Goal: Task Accomplishment & Management: Complete application form

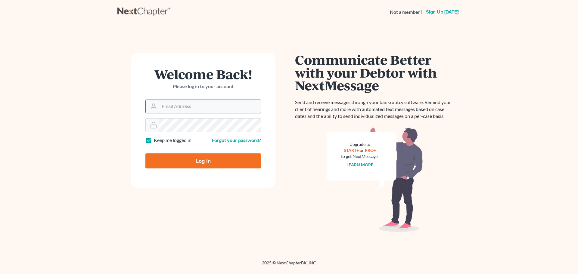
drag, startPoint x: 0, startPoint y: 0, endPoint x: 213, endPoint y: 106, distance: 237.5
click at [213, 106] on input "Email Address" at bounding box center [210, 106] width 102 height 13
type input "[EMAIL_ADDRESS][DOMAIN_NAME]"
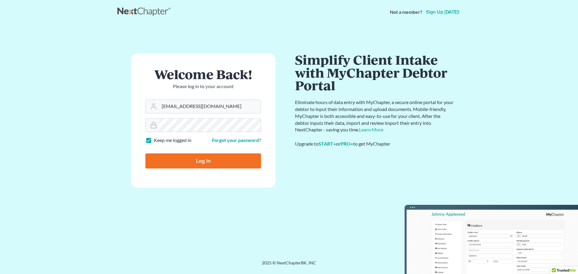
click at [154, 141] on label "Keep me logged in" at bounding box center [173, 140] width 38 height 7
click at [156, 141] on input "Keep me logged in" at bounding box center [158, 139] width 4 height 4
checkbox input "false"
click at [168, 157] on input "Log In" at bounding box center [204, 161] width 116 height 15
type input "Thinking..."
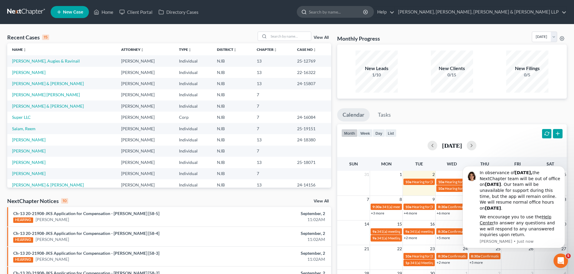
click at [364, 11] on input "search" at bounding box center [336, 11] width 55 height 11
type input "[PERSON_NAME]"
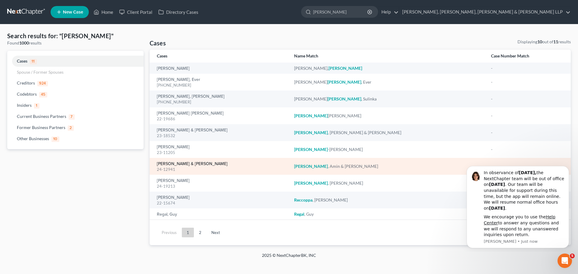
click at [194, 165] on link "[PERSON_NAME] & [PERSON_NAME]" at bounding box center [192, 164] width 71 height 4
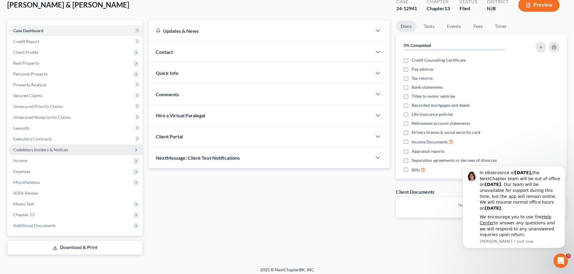
scroll to position [41, 0]
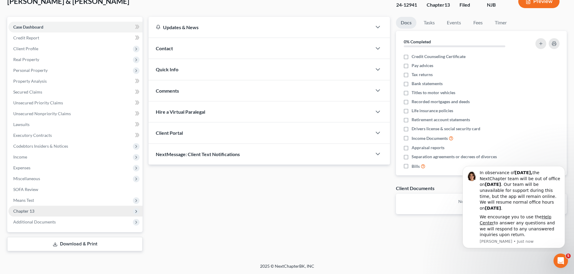
click at [33, 212] on span "Chapter 13" at bounding box center [23, 211] width 21 height 5
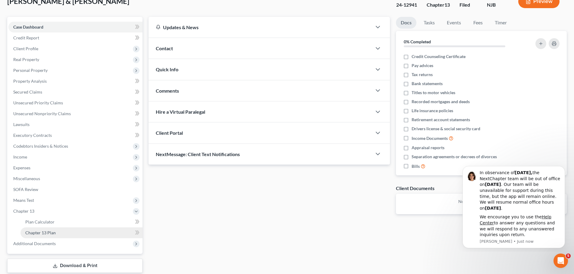
click at [62, 233] on link "Chapter 13 Plan" at bounding box center [81, 233] width 122 height 11
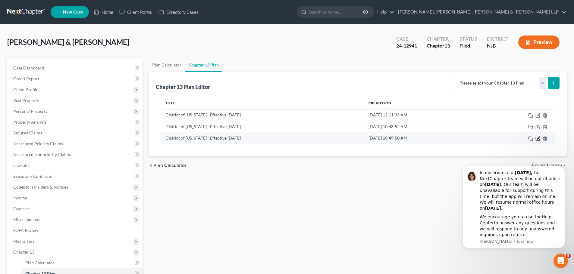
click at [540, 141] on icon "button" at bounding box center [537, 138] width 5 height 5
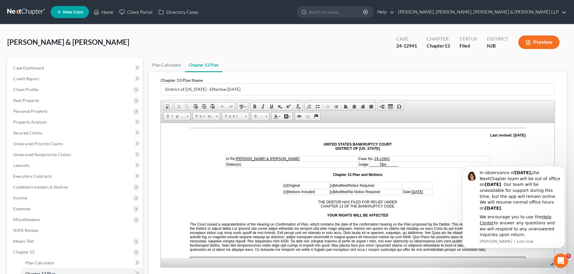
scroll to position [60, 0]
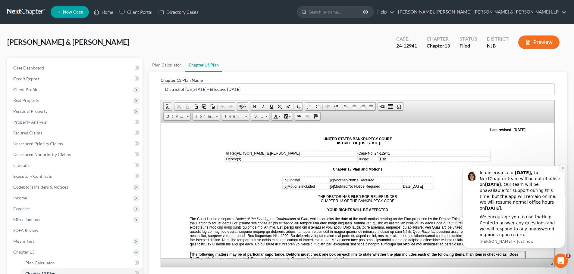
click at [562, 168] on icon "Dismiss notification" at bounding box center [563, 168] width 3 height 3
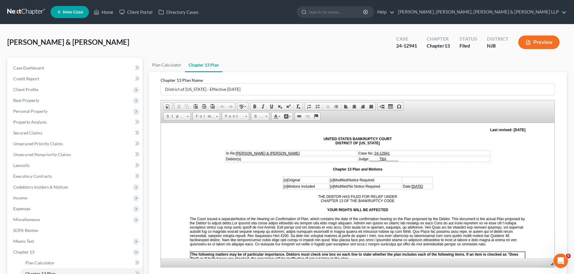
click at [423, 185] on u "[DATE]" at bounding box center [417, 186] width 11 height 4
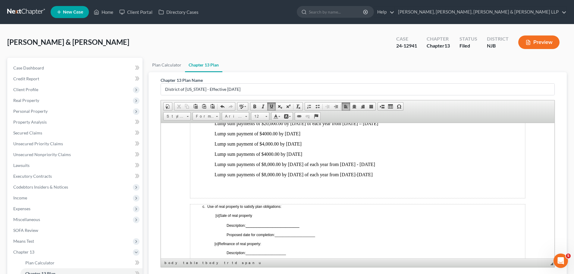
scroll to position [362, 0]
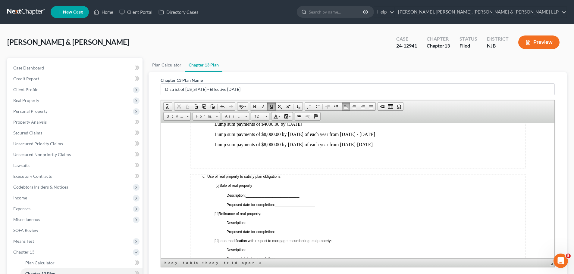
click at [217, 214] on span "[o]" at bounding box center [217, 214] width 4 height 4
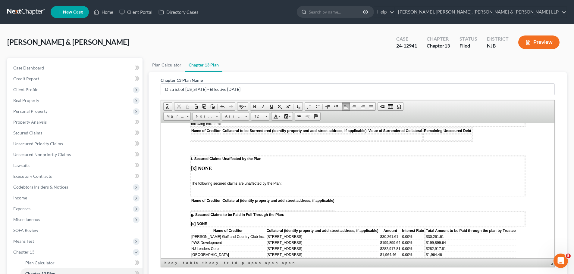
scroll to position [1024, 0]
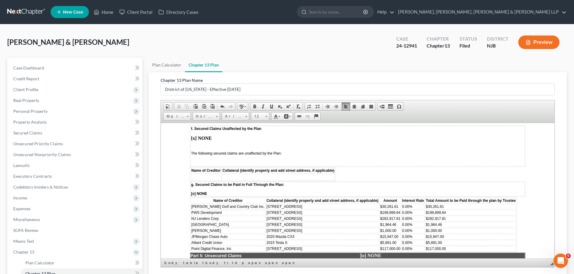
click at [194, 139] on strong "[x] NONE" at bounding box center [201, 138] width 21 height 5
click at [208, 177] on td at bounding box center [206, 177] width 30 height 7
click at [226, 183] on span "Paste" at bounding box center [232, 181] width 32 height 8
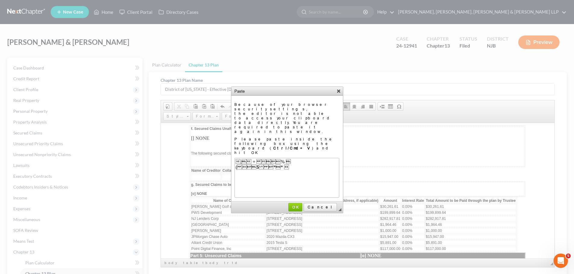
click at [336, 91] on link "X" at bounding box center [339, 91] width 6 height 6
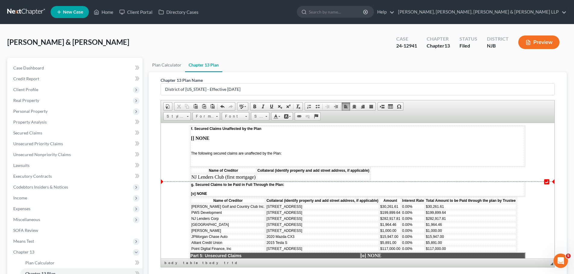
click at [303, 177] on td at bounding box center [313, 177] width 113 height 7
click at [255, 176] on td "NJ Lenders Club (first mortgage)" at bounding box center [223, 177] width 65 height 7
click at [318, 206] on span "Insert Row After" at bounding box center [319, 204] width 35 height 8
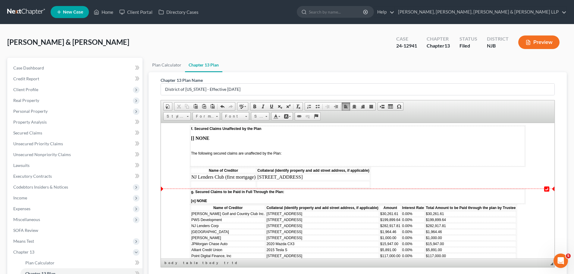
click at [240, 186] on td at bounding box center [223, 184] width 65 height 7
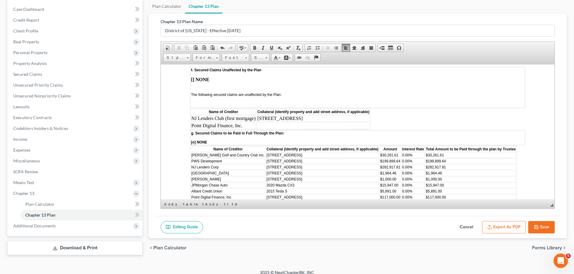
scroll to position [64, 0]
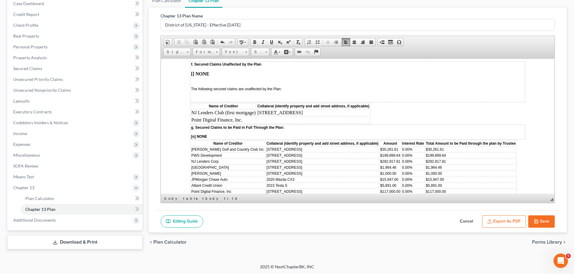
click at [542, 220] on button "Save" at bounding box center [541, 222] width 27 height 13
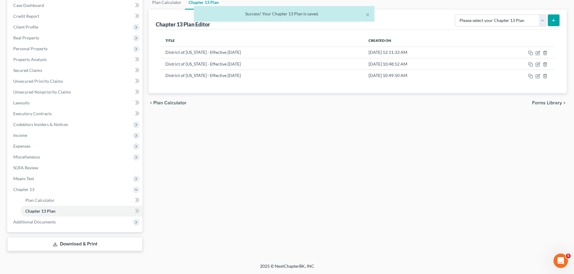
scroll to position [63, 0]
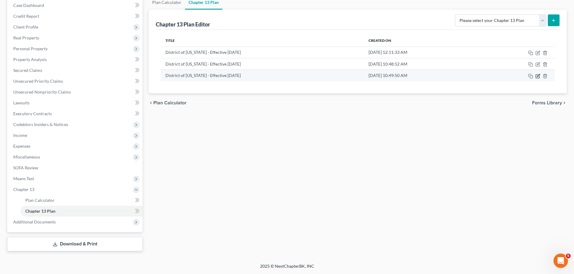
click at [538, 76] on icon "button" at bounding box center [538, 75] width 3 height 3
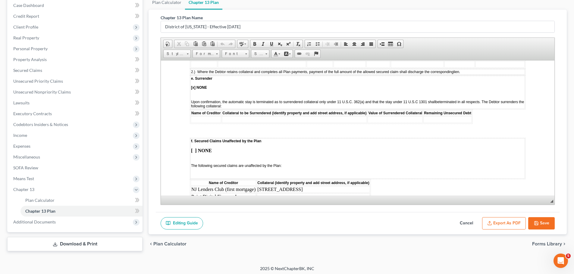
scroll to position [964, 0]
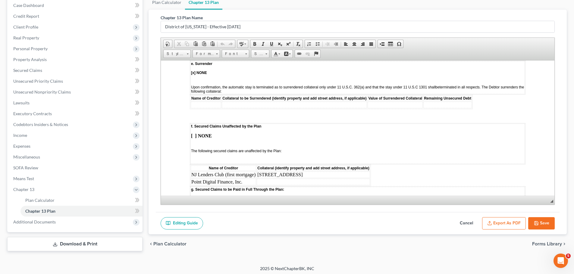
click at [329, 174] on td "[STREET_ADDRESS]" at bounding box center [313, 174] width 113 height 7
drag, startPoint x: 258, startPoint y: 174, endPoint x: 327, endPoint y: 174, distance: 69.3
click at [327, 174] on td "[STREET_ADDRESS]" at bounding box center [313, 174] width 113 height 7
click at [332, 185] on span "Copy" at bounding box center [337, 187] width 32 height 8
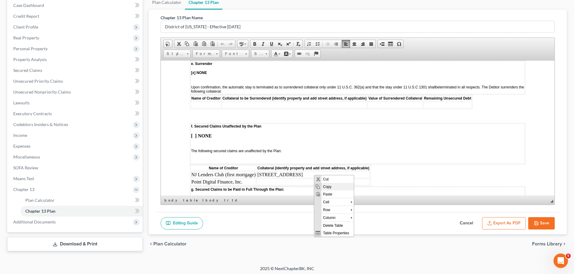
copy td "[STREET_ADDRESS]"
click at [335, 173] on td "[STREET_ADDRESS]" at bounding box center [313, 174] width 113 height 7
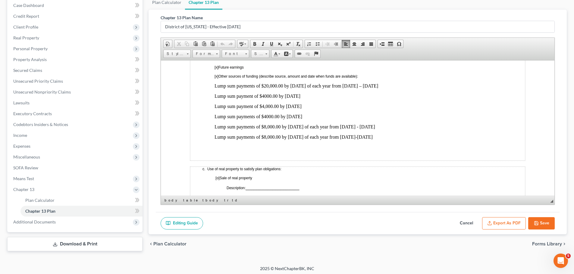
scroll to position [392, 0]
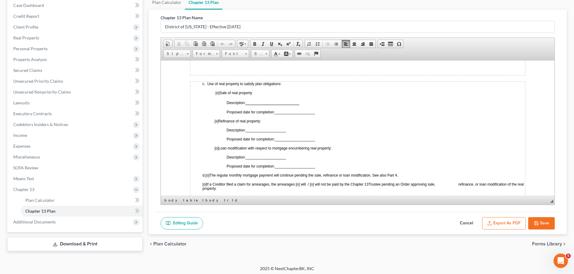
click at [252, 129] on span "____________________" at bounding box center [266, 130] width 40 height 4
click at [266, 133] on span "Paste" at bounding box center [276, 133] width 32 height 8
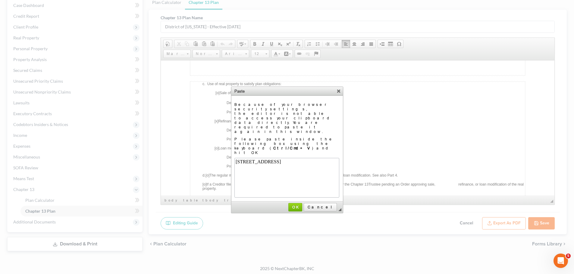
scroll to position [0, 0]
click at [302, 203] on link "OK" at bounding box center [295, 207] width 14 height 8
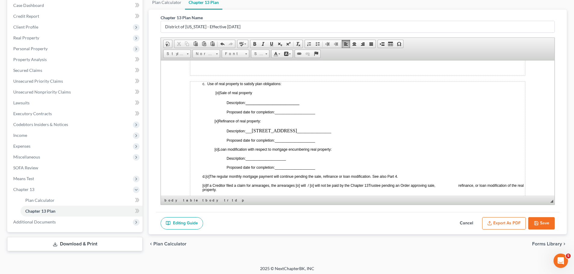
click at [287, 139] on span "____________________" at bounding box center [295, 140] width 40 height 4
click at [371, 139] on span "_____24 month from confirmation of modified plan_______________" at bounding box center [330, 140] width 111 height 4
drag, startPoint x: 285, startPoint y: 139, endPoint x: 355, endPoint y: 142, distance: 69.9
click at [355, 142] on span "_____24 month from confirmation of modified plan_ ________" at bounding box center [324, 140] width 99 height 4
click at [271, 44] on span at bounding box center [271, 44] width 5 height 5
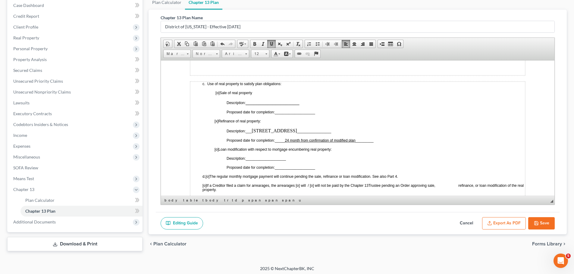
click at [373, 140] on span "_____ 24 month from confirmation of modified plan _ ________" at bounding box center [324, 140] width 99 height 4
drag, startPoint x: 253, startPoint y: 130, endPoint x: 320, endPoint y: 133, distance: 67.0
click at [320, 133] on p "Description: ___ [STREET_ADDRESS] _________________" at bounding box center [376, 130] width 298 height 5
click at [273, 43] on span at bounding box center [271, 44] width 5 height 5
click at [300, 139] on u "24 month from confirmation of modified plan" at bounding box center [320, 140] width 70 height 4
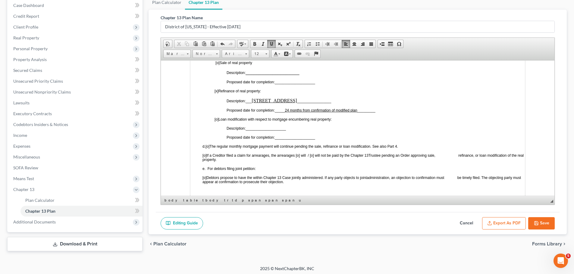
scroll to position [452, 0]
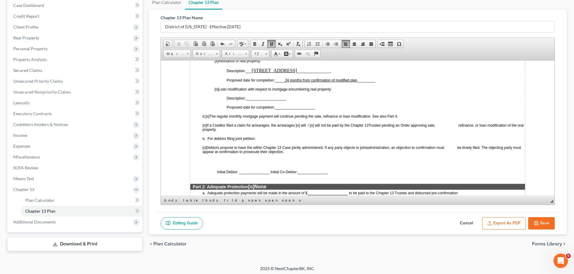
click at [209, 115] on span "[o]" at bounding box center [207, 116] width 4 height 4
click at [244, 170] on span "Initial Debtor: _______________ Initial Co-Debtor:" at bounding box center [257, 172] width 81 height 4
click at [206, 147] on span "[o]" at bounding box center [204, 148] width 4 height 4
click at [244, 170] on span "Initial Debtor: _______________ Initial Co-Debtor:" at bounding box center [257, 172] width 81 height 4
click at [317, 171] on span "_______________" at bounding box center [322, 172] width 30 height 4
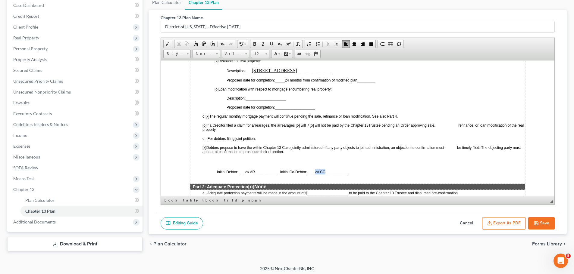
drag, startPoint x: 315, startPoint y: 172, endPoint x: 326, endPoint y: 174, distance: 10.4
click at [326, 174] on span "____/s/ CG___________" at bounding box center [327, 172] width 40 height 4
click at [270, 45] on span at bounding box center [271, 44] width 5 height 5
drag, startPoint x: 246, startPoint y: 172, endPoint x: 254, endPoint y: 171, distance: 8.5
click at [254, 171] on span "Initial Debtor: ___/s/ AR____________ Initial Co-Debtor:" at bounding box center [262, 172] width 90 height 4
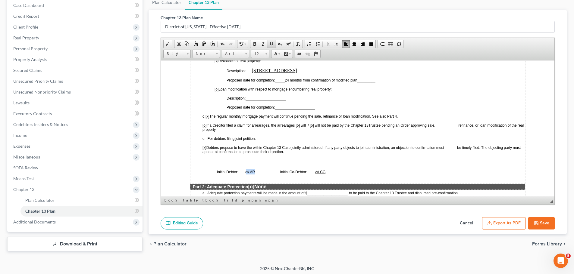
click at [271, 44] on span at bounding box center [271, 44] width 5 height 5
click at [363, 168] on td "c. Use of real property to satisfy plan obligations: [o] Sale of real property …" at bounding box center [357, 102] width 335 height 163
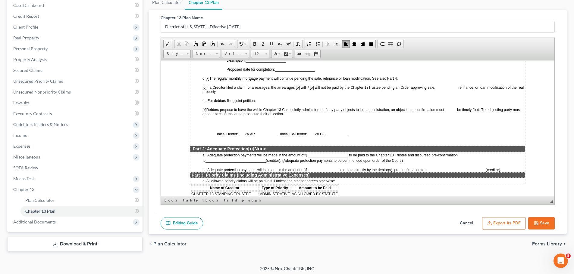
scroll to position [542, 0]
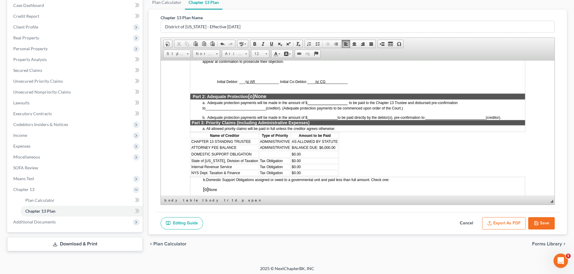
click at [253, 97] on span "[o]" at bounding box center [251, 96] width 6 height 5
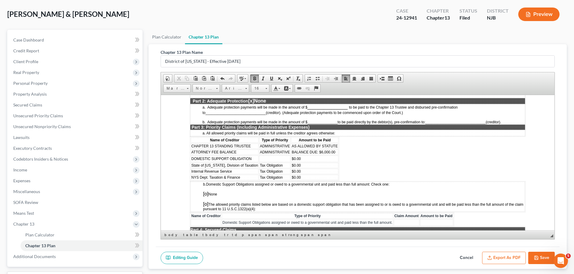
scroll to position [64, 0]
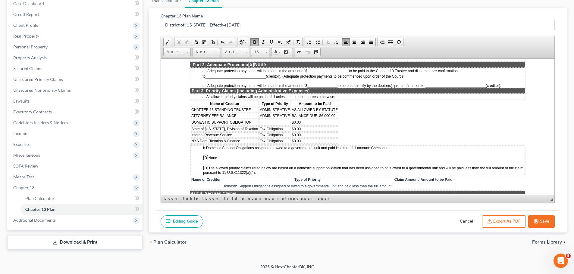
click at [540, 221] on button "Save" at bounding box center [541, 222] width 27 height 13
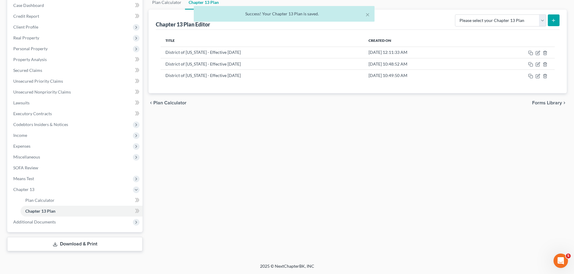
scroll to position [63, 0]
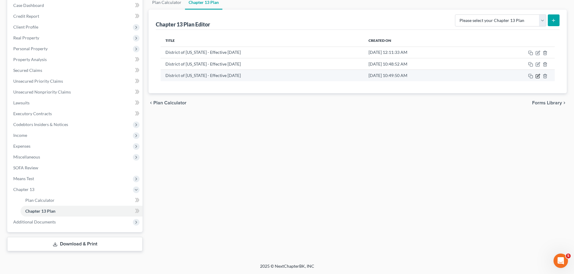
click at [537, 77] on icon "button" at bounding box center [538, 75] width 3 height 3
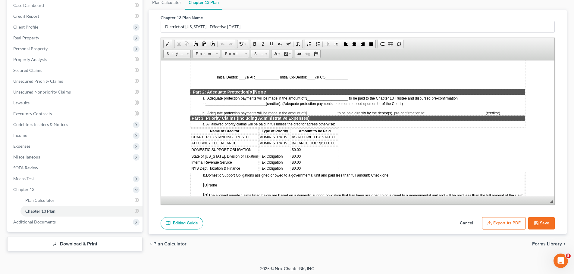
scroll to position [542, 0]
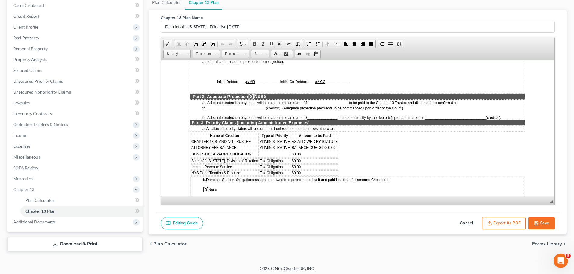
click at [333, 147] on span "BALANCE DUE: $6,000.00" at bounding box center [314, 148] width 44 height 4
click at [243, 148] on td "ATTORNEY FEE BALANCE" at bounding box center [225, 147] width 68 height 5
click at [334, 148] on span "BALANCE DUE: $6,000.00" at bounding box center [314, 148] width 44 height 4
drag, startPoint x: 252, startPoint y: 152, endPoint x: 191, endPoint y: 156, distance: 61.0
click at [191, 156] on td "DOMESTIC SUPPORT OBLIGATION" at bounding box center [225, 154] width 68 height 7
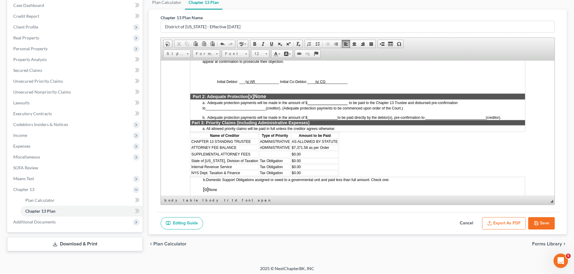
click at [282, 156] on td at bounding box center [274, 154] width 31 height 7
click at [312, 154] on td "$0.00" at bounding box center [322, 154] width 47 height 7
click at [334, 154] on td "Estimated: $12,000" at bounding box center [322, 154] width 47 height 7
click at [254, 160] on span "State of [US_STATE], Division of Taxation" at bounding box center [224, 161] width 67 height 4
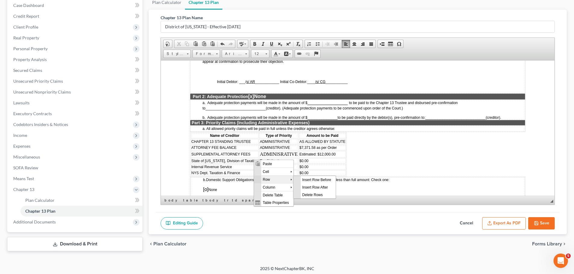
scroll to position [0, 0]
click at [317, 193] on span "Delete Rows" at bounding box center [318, 195] width 35 height 8
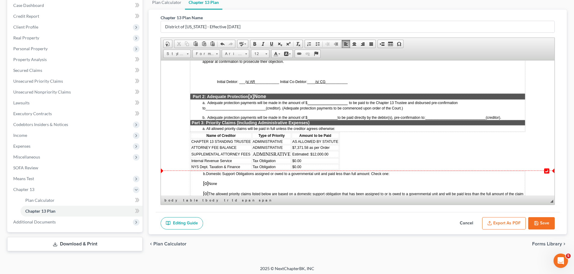
click at [237, 161] on td "Internal Revenue Service" at bounding box center [221, 160] width 61 height 5
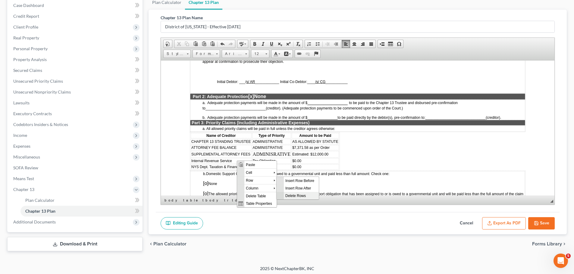
drag, startPoint x: 297, startPoint y: 195, endPoint x: 376, endPoint y: 299, distance: 131.2
click at [297, 195] on span "Delete Rows" at bounding box center [301, 196] width 35 height 8
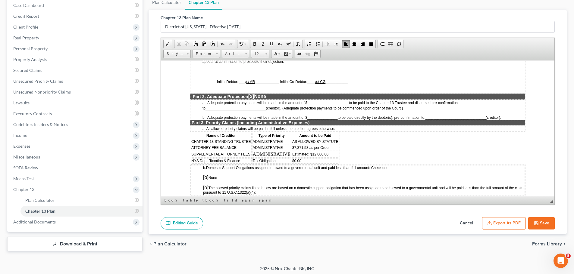
click at [246, 162] on td "NYS Dept. Taxation & Finance" at bounding box center [221, 160] width 61 height 5
drag, startPoint x: 304, startPoint y: 195, endPoint x: 437, endPoint y: 303, distance: 171.8
click at [304, 195] on span "Delete Rows" at bounding box center [309, 195] width 35 height 8
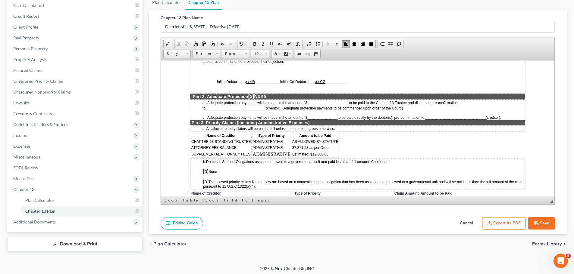
click at [206, 171] on span "[o]" at bounding box center [205, 171] width 5 height 5
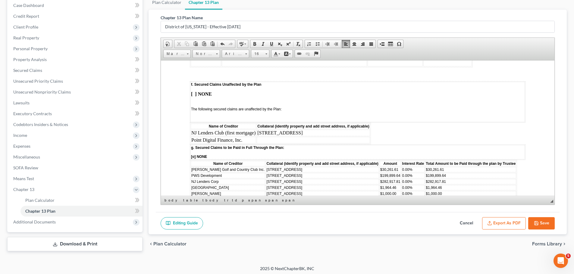
scroll to position [994, 0]
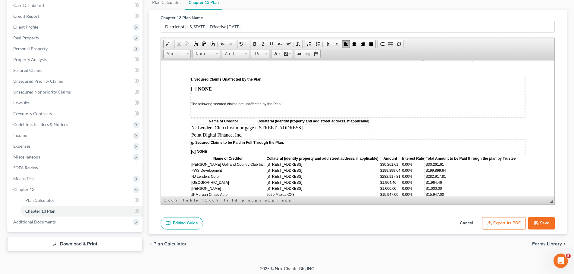
click at [247, 133] on td "Point Digital Finance, Inc." at bounding box center [223, 135] width 65 height 7
drag, startPoint x: 282, startPoint y: 127, endPoint x: 358, endPoint y: 125, distance: 75.9
click at [358, 125] on td "[STREET_ADDRESS]" at bounding box center [337, 127] width 113 height 7
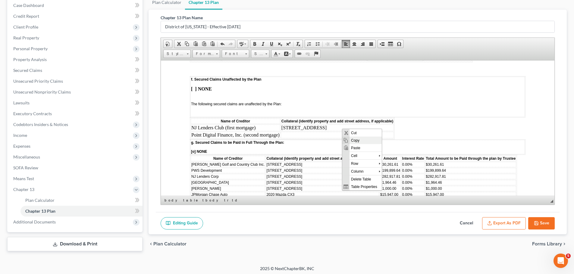
click at [359, 141] on span "Copy" at bounding box center [365, 140] width 32 height 8
copy td "[STREET_ADDRESS]"
click at [296, 134] on td at bounding box center [337, 135] width 113 height 7
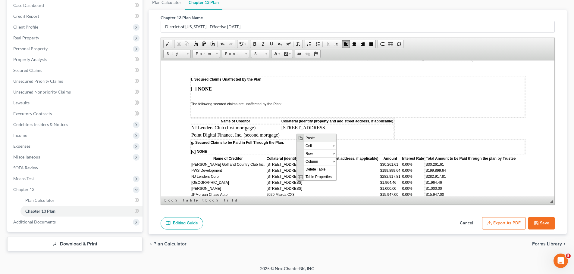
click at [316, 137] on span "Paste" at bounding box center [320, 138] width 32 height 8
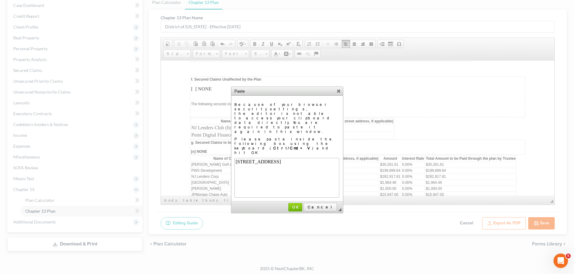
scroll to position [0, 0]
click at [302, 203] on link "OK" at bounding box center [295, 207] width 14 height 8
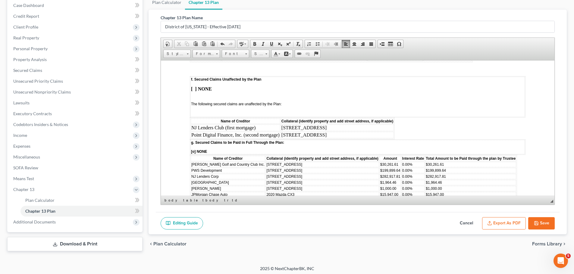
click at [280, 135] on td "Point Digital Finance, Inc. (second mortgage)" at bounding box center [235, 135] width 89 height 7
click at [343, 164] on span "Insert Row After" at bounding box center [344, 162] width 35 height 8
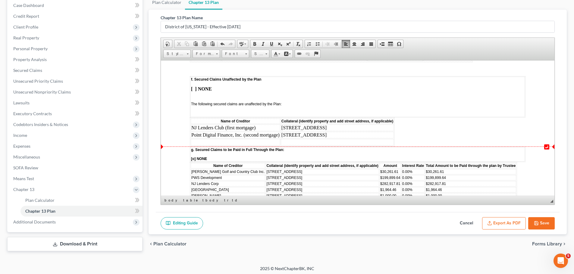
click at [250, 142] on td at bounding box center [235, 142] width 89 height 7
click at [355, 139] on td at bounding box center [337, 142] width 113 height 7
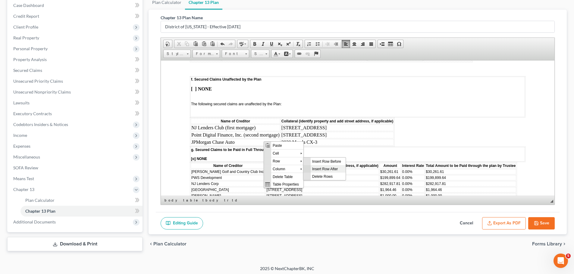
click at [329, 172] on span "Insert Row After" at bounding box center [328, 169] width 35 height 8
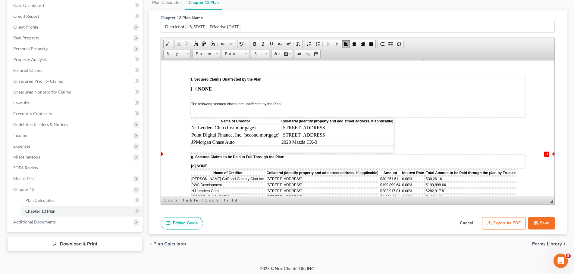
click at [245, 150] on td at bounding box center [235, 149] width 89 height 7
click at [300, 149] on td at bounding box center [337, 149] width 113 height 7
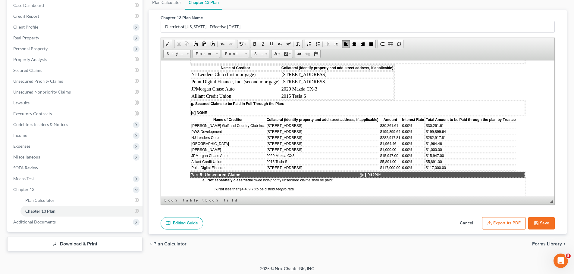
scroll to position [1054, 0]
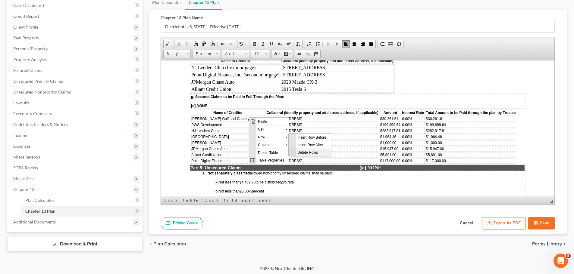
click at [310, 153] on span "Delete Rows" at bounding box center [313, 153] width 35 height 8
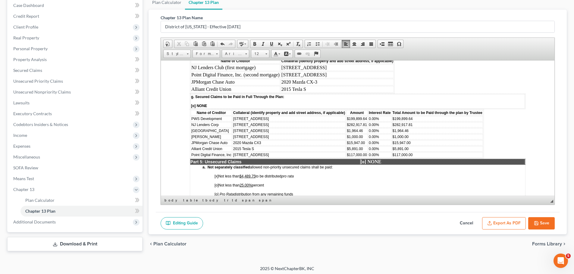
click at [228, 118] on td "PWS Development" at bounding box center [211, 118] width 41 height 5
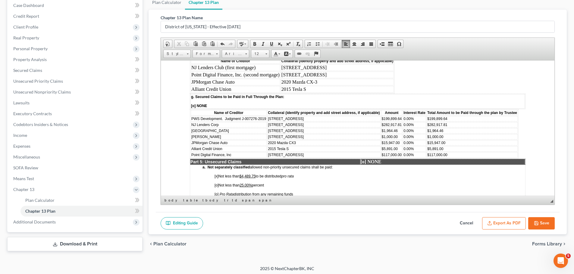
click at [311, 120] on td "[STREET_ADDRESS]" at bounding box center [323, 118] width 113 height 5
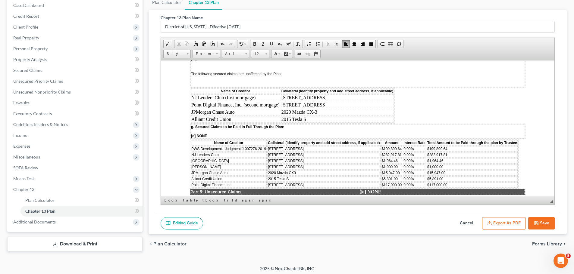
click at [401, 148] on span "$199,899.64" at bounding box center [392, 149] width 20 height 4
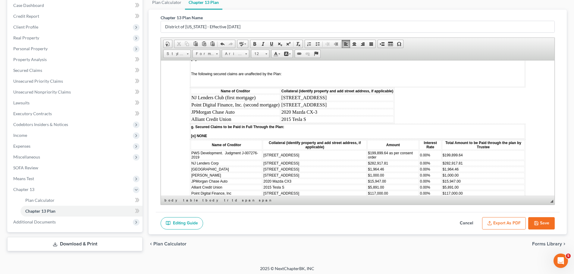
click at [464, 157] on td "$199,899.64" at bounding box center [483, 155] width 83 height 10
click at [240, 164] on td "NJ Lenders Corp" at bounding box center [226, 163] width 71 height 5
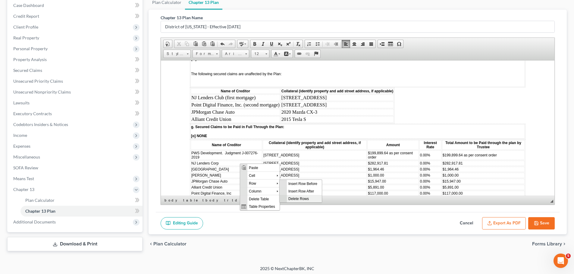
click at [305, 199] on span "Delete Rows" at bounding box center [304, 199] width 35 height 8
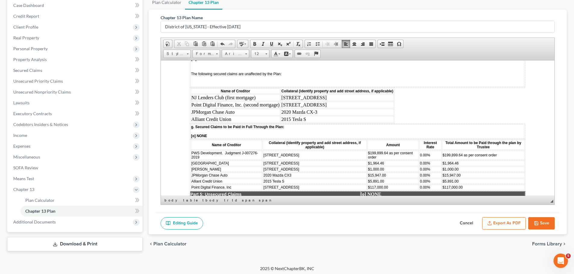
click at [255, 162] on td "[GEOGRAPHIC_DATA]" at bounding box center [226, 163] width 71 height 5
click at [255, 161] on td "[GEOGRAPHIC_DATA]" at bounding box center [226, 163] width 71 height 5
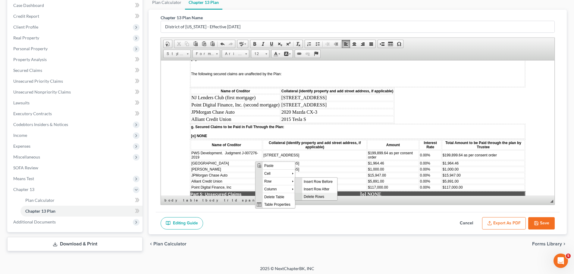
click at [318, 199] on span "Delete Rows" at bounding box center [319, 197] width 35 height 8
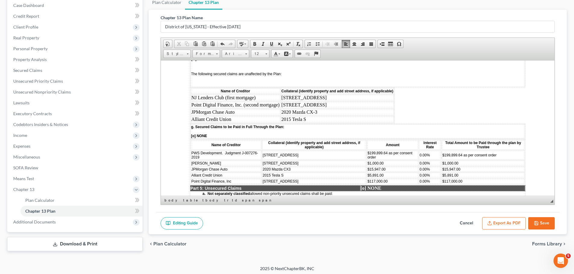
click at [236, 165] on td "[PERSON_NAME]" at bounding box center [226, 163] width 71 height 5
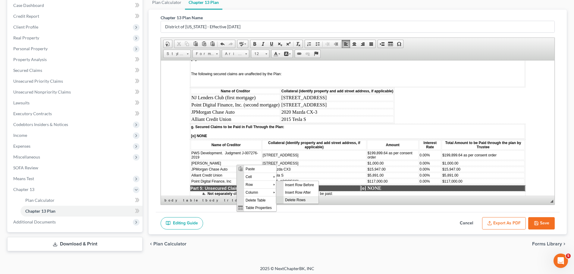
click at [302, 203] on span "Delete Rows" at bounding box center [300, 200] width 35 height 8
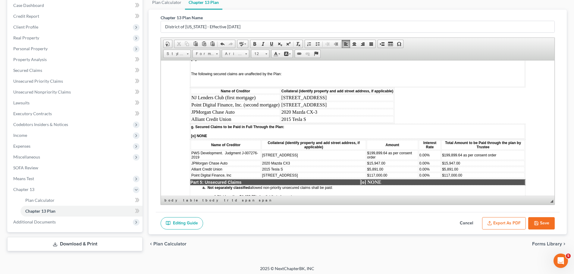
click at [229, 164] on td "JPMorgan Chase Auto" at bounding box center [226, 163] width 70 height 5
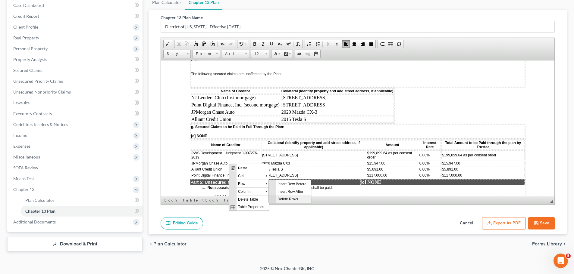
click at [296, 199] on span "Delete Rows" at bounding box center [293, 199] width 35 height 8
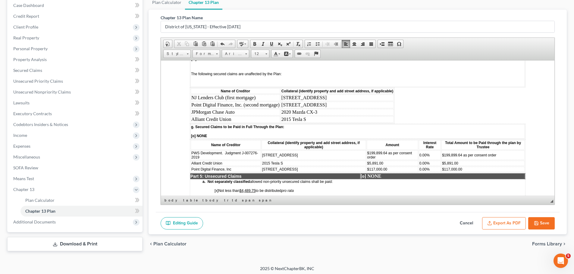
click at [234, 164] on td "Alliant Credit Union" at bounding box center [226, 163] width 70 height 5
click at [298, 201] on span "Delete Rows" at bounding box center [298, 199] width 35 height 8
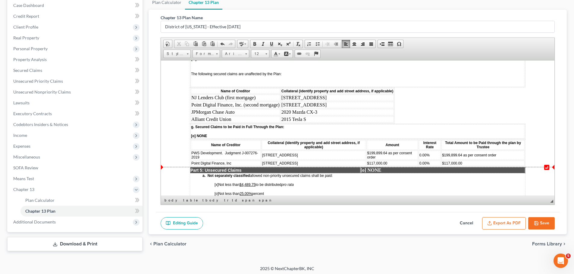
click at [241, 163] on td "Point Digital Finance, Inc" at bounding box center [226, 163] width 70 height 5
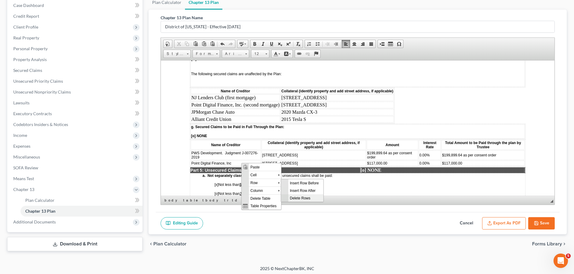
click at [298, 196] on span "Delete Rows" at bounding box center [305, 198] width 35 height 8
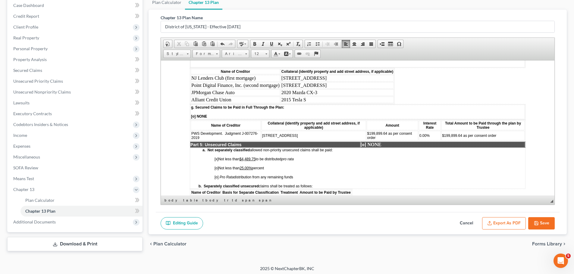
scroll to position [1054, 0]
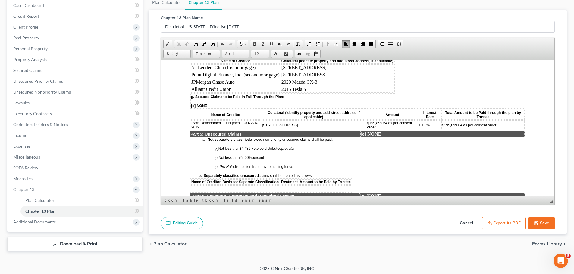
click at [216, 156] on span "[o]" at bounding box center [217, 157] width 4 height 4
click at [250, 156] on u "25.00%" at bounding box center [246, 157] width 12 height 4
drag, startPoint x: 241, startPoint y: 148, endPoint x: 257, endPoint y: 150, distance: 15.8
click at [255, 150] on u "$4,489.75" at bounding box center [248, 148] width 16 height 4
click at [216, 148] on span "[x]" at bounding box center [217, 148] width 4 height 4
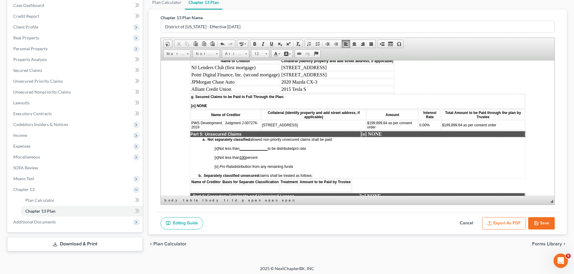
click at [218, 149] on span "[x]" at bounding box center [217, 148] width 4 height 4
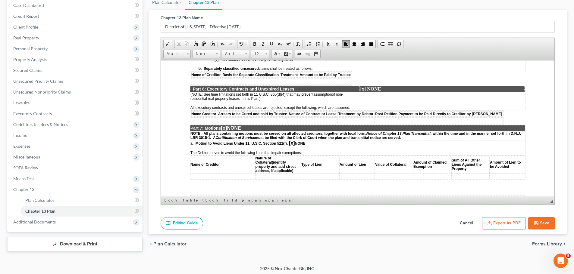
scroll to position [1175, 0]
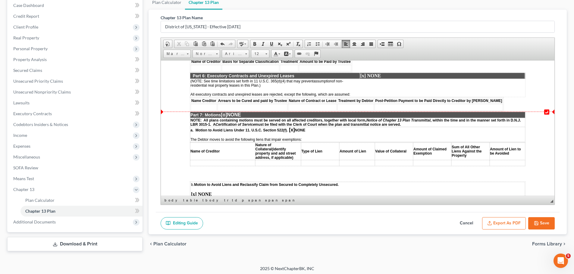
click at [227, 114] on span "[o]" at bounding box center [224, 114] width 6 height 5
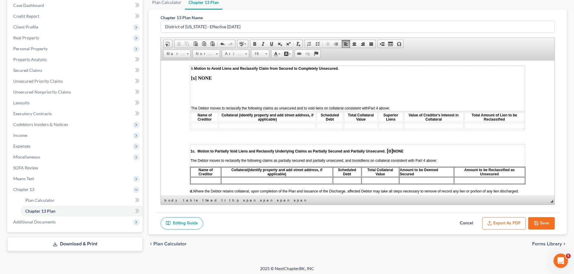
scroll to position [1295, 0]
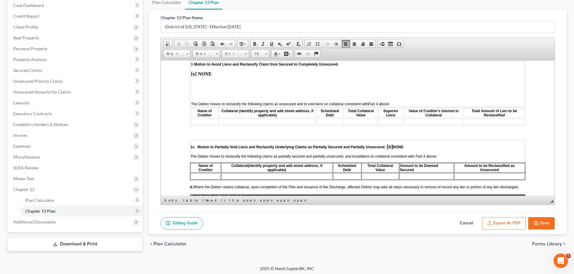
click at [390, 146] on span "[o]" at bounding box center [390, 146] width 6 height 5
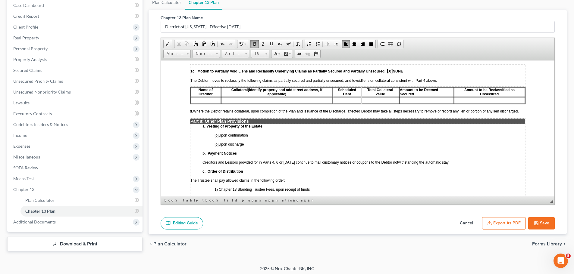
scroll to position [1386, 0]
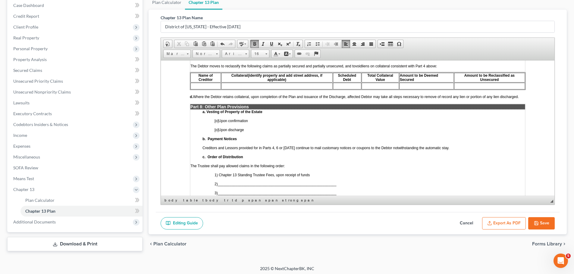
click at [217, 120] on span "[o]" at bounding box center [217, 121] width 4 height 4
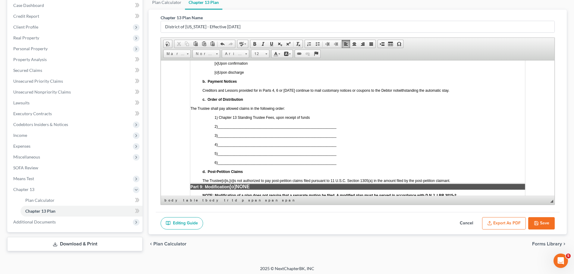
scroll to position [1446, 0]
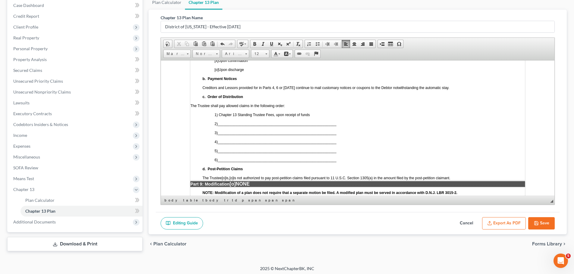
click at [215, 125] on span "2) ___________________________________________________________" at bounding box center [276, 124] width 122 height 4
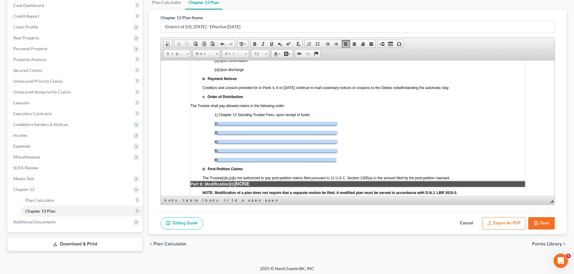
drag, startPoint x: 215, startPoint y: 125, endPoint x: 313, endPoint y: 161, distance: 105.4
click at [313, 161] on td "a. Vesting of Property of the Estate [x ] Upon confirmation [o] Upon discharge …" at bounding box center [357, 114] width 335 height 131
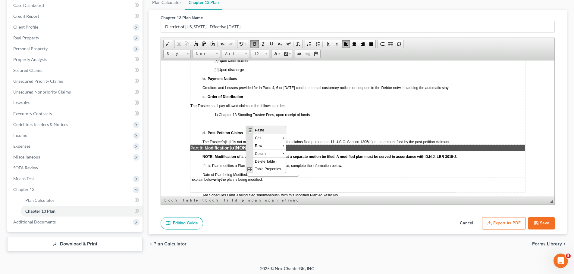
click at [261, 132] on span "Paste" at bounding box center [269, 130] width 32 height 8
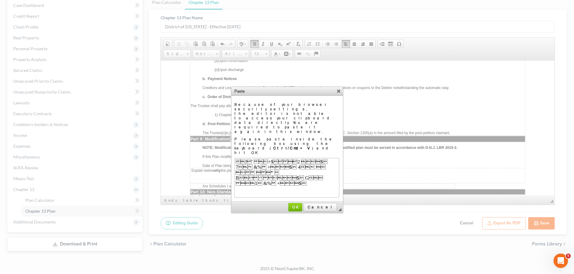
scroll to position [0, 0]
click at [330, 205] on span "Cancel" at bounding box center [320, 207] width 33 height 5
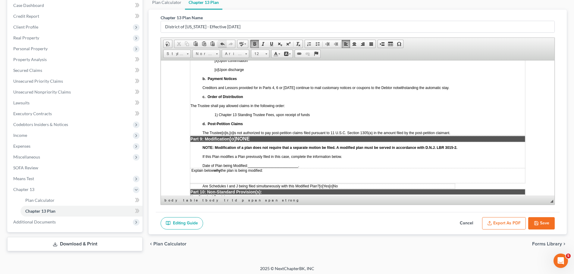
click at [222, 44] on span at bounding box center [222, 44] width 5 height 5
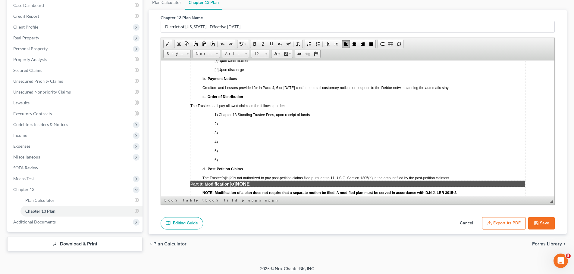
click at [318, 125] on span "___________________________________________________________" at bounding box center [277, 124] width 119 height 4
click at [336, 121] on span "2) ___________________________________________________________" at bounding box center [276, 123] width 122 height 5
drag, startPoint x: 221, startPoint y: 123, endPoint x: 312, endPoint y: 123, distance: 90.7
click at [312, 123] on span "___________________________________________________________" at bounding box center [277, 124] width 119 height 4
drag, startPoint x: 221, startPoint y: 123, endPoint x: 277, endPoint y: 82, distance: 69.1
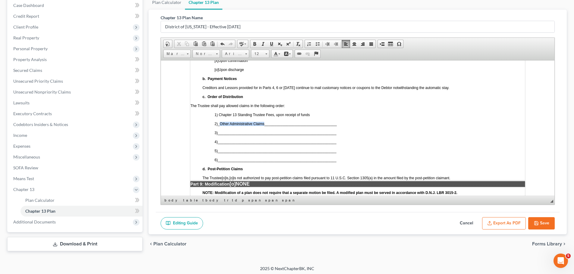
click at [265, 123] on span "_Other Administrative Claims____________________________________" at bounding box center [277, 124] width 119 height 4
click at [270, 45] on span at bounding box center [271, 44] width 5 height 5
click at [267, 131] on span "___________________________________________________________" at bounding box center [277, 133] width 119 height 4
click at [222, 132] on span "_Secured Claims_________ ____________________________________" at bounding box center [277, 133] width 118 height 4
drag, startPoint x: 221, startPoint y: 132, endPoint x: 247, endPoint y: 134, distance: 25.4
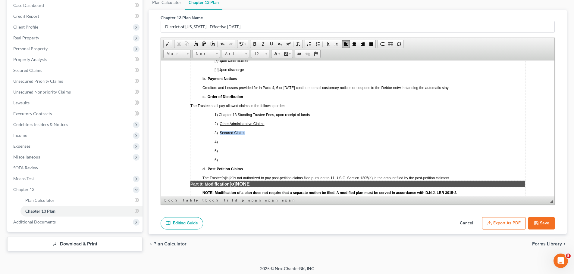
click at [247, 134] on span "_Secured Claims_________ ____________________________________" at bounding box center [277, 133] width 118 height 4
click at [271, 46] on span at bounding box center [271, 44] width 5 height 5
click at [248, 143] on span "___________________________________________________________" at bounding box center [277, 142] width 119 height 4
click at [307, 140] on span "_Lease Arrearages _____________________________________________" at bounding box center [278, 142] width 121 height 4
drag, startPoint x: 221, startPoint y: 142, endPoint x: 250, endPoint y: 142, distance: 28.6
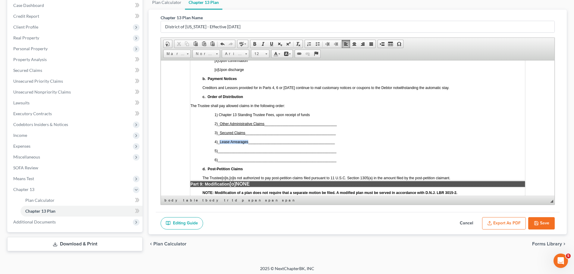
click at [250, 142] on span "_Lease Arrearages __________________________ _________________" at bounding box center [276, 142] width 117 height 4
click at [271, 46] on span at bounding box center [271, 44] width 5 height 5
click at [250, 149] on span "___________________________________________________________" at bounding box center [277, 151] width 119 height 4
drag, startPoint x: 222, startPoint y: 152, endPoint x: 245, endPoint y: 150, distance: 22.7
click at [245, 150] on span "_Priority Claims__ ____________________________________________" at bounding box center [277, 151] width 118 height 4
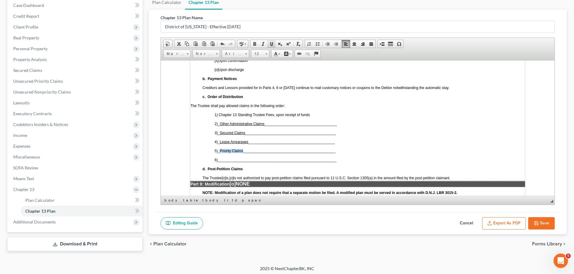
click at [274, 45] on span at bounding box center [271, 44] width 5 height 5
click at [245, 158] on span "___________________________________________________________" at bounding box center [277, 160] width 119 height 4
click at [302, 158] on span "_General Unsecured Claims ______________________________________________" at bounding box center [287, 160] width 138 height 4
drag, startPoint x: 222, startPoint y: 158, endPoint x: 265, endPoint y: 159, distance: 42.8
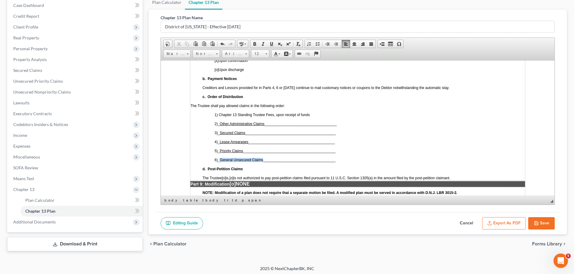
click at [265, 159] on span "_General Unsecured Claims ________ ____________________________" at bounding box center [277, 160] width 118 height 4
drag, startPoint x: 270, startPoint y: 44, endPoint x: 271, endPoint y: 47, distance: 3.2
click at [270, 44] on span at bounding box center [271, 44] width 5 height 5
click at [344, 155] on td "a. Vesting of Property of the Estate [x] Upon confirmation [o] Upon discharge b…" at bounding box center [357, 114] width 335 height 131
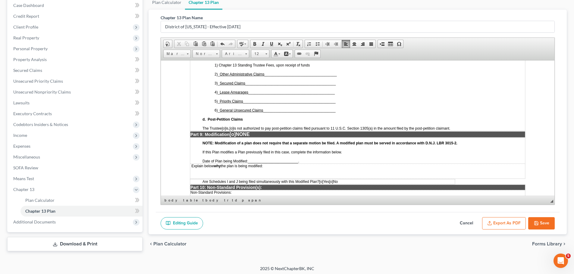
scroll to position [1506, 0]
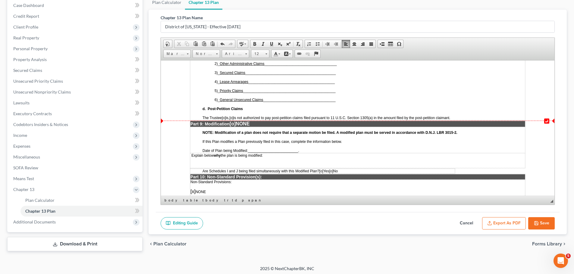
click at [233, 117] on span "[o]" at bounding box center [231, 118] width 4 height 4
click at [258, 151] on span "_________________________" at bounding box center [273, 151] width 50 height 4
drag, startPoint x: 257, startPoint y: 149, endPoint x: 278, endPoint y: 150, distance: 21.1
click at [278, 150] on span "____July 31, 2024 ____________" at bounding box center [275, 151] width 54 height 4
drag, startPoint x: 270, startPoint y: 44, endPoint x: 272, endPoint y: 52, distance: 7.8
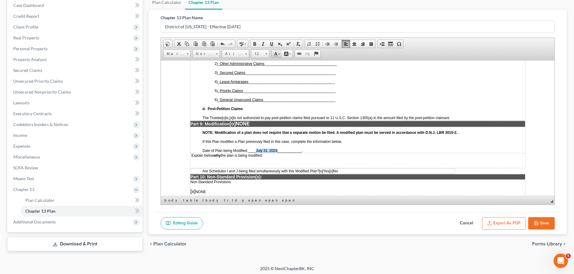
click at [270, 44] on span at bounding box center [271, 44] width 5 height 5
click at [343, 148] on td "NOTE: Modification of a plan does not require that a separate motion be filed. …" at bounding box center [357, 140] width 335 height 26
click at [280, 157] on p "Explain below why the plan is being modified:" at bounding box center [357, 155] width 334 height 4
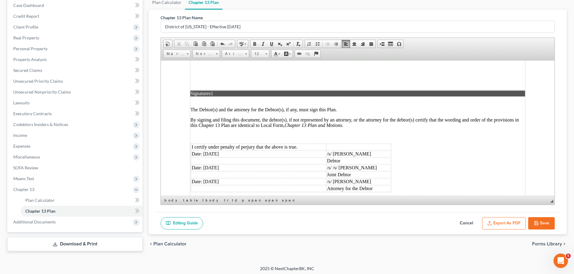
scroll to position [1685, 0]
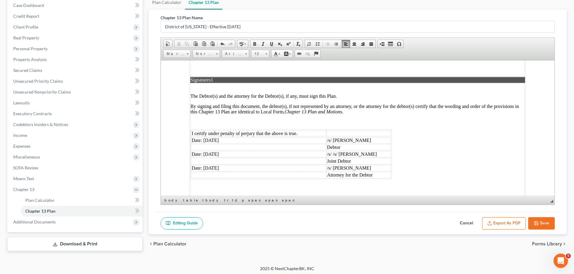
click at [242, 140] on td "Date: [DATE]" at bounding box center [258, 140] width 135 height 7
click at [195, 154] on td "Date: [DATE]" at bounding box center [258, 154] width 135 height 7
click at [226, 166] on td "Date: [DATE]" at bounding box center [258, 168] width 135 height 7
click at [362, 168] on td "/s/ [PERSON_NAME]" at bounding box center [358, 168] width 64 height 7
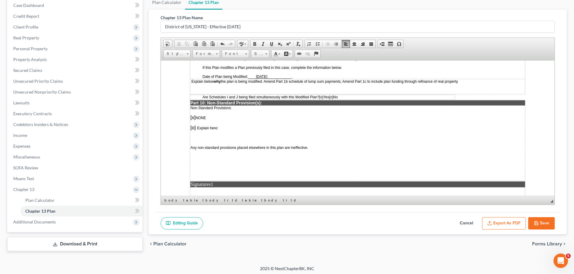
scroll to position [1564, 0]
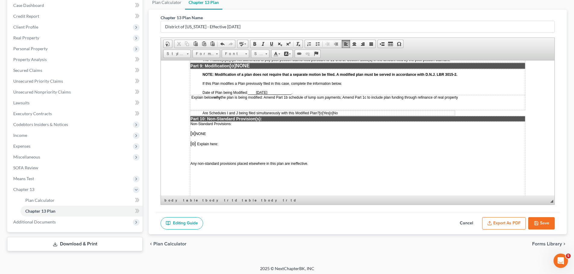
click at [333, 114] on span "[o]" at bounding box center [331, 113] width 4 height 4
click at [333, 112] on span "[o]" at bounding box center [331, 113] width 4 height 4
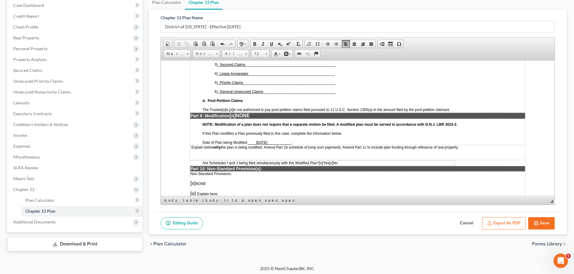
scroll to position [1504, 0]
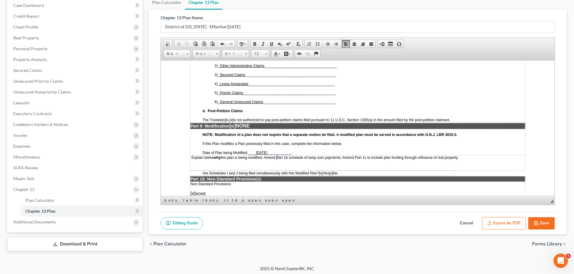
click at [277, 158] on span "Explain below why the plan is being modified: Amend Part 1b schedule of lump su…" at bounding box center [324, 157] width 267 height 4
click at [278, 156] on span "Explain below why the plan is being modified: Part 1b schedule of lump sum paym…" at bounding box center [317, 157] width 253 height 4
click at [356, 155] on span "Explain below why the plan is being modified: Part 1b amend schedule of lump su…" at bounding box center [323, 157] width 265 height 4
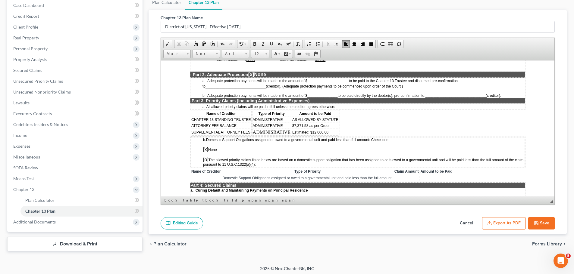
scroll to position [480, 0]
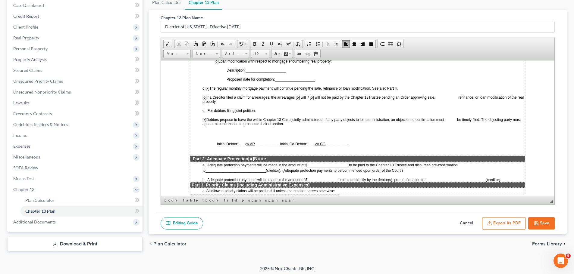
click at [542, 223] on button "Save" at bounding box center [541, 224] width 27 height 13
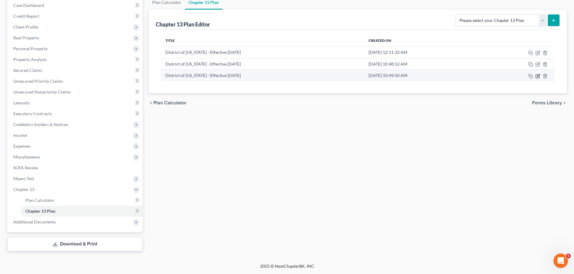
click at [539, 77] on icon "button" at bounding box center [537, 76] width 5 height 5
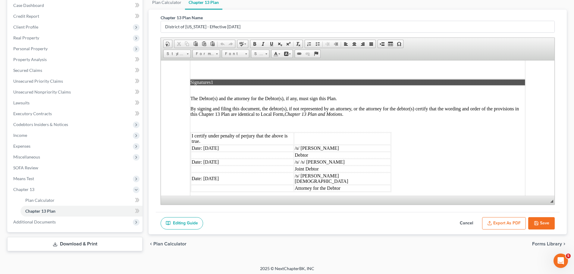
scroll to position [1687, 0]
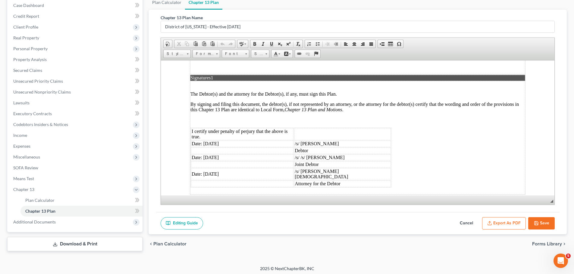
click at [538, 221] on icon "button" at bounding box center [536, 223] width 5 height 5
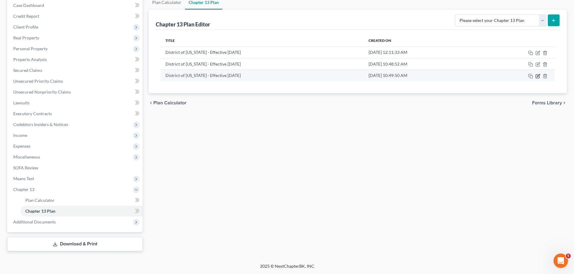
click at [537, 78] on icon "button" at bounding box center [537, 76] width 5 height 5
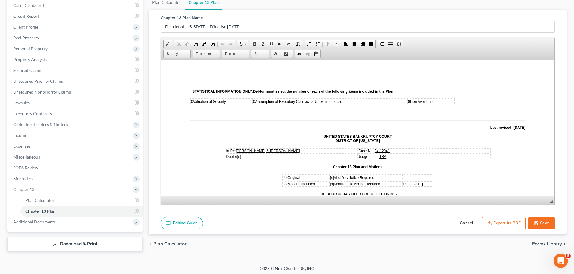
scroll to position [0, 0]
drag, startPoint x: 499, startPoint y: 221, endPoint x: 474, endPoint y: 224, distance: 24.8
click at [500, 221] on button "Export as PDF" at bounding box center [504, 224] width 44 height 13
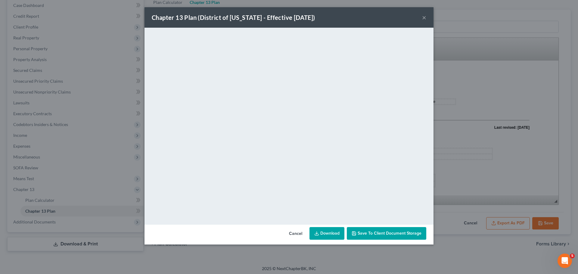
click at [424, 18] on button "×" at bounding box center [424, 17] width 4 height 7
